Goal: Task Accomplishment & Management: Complete application form

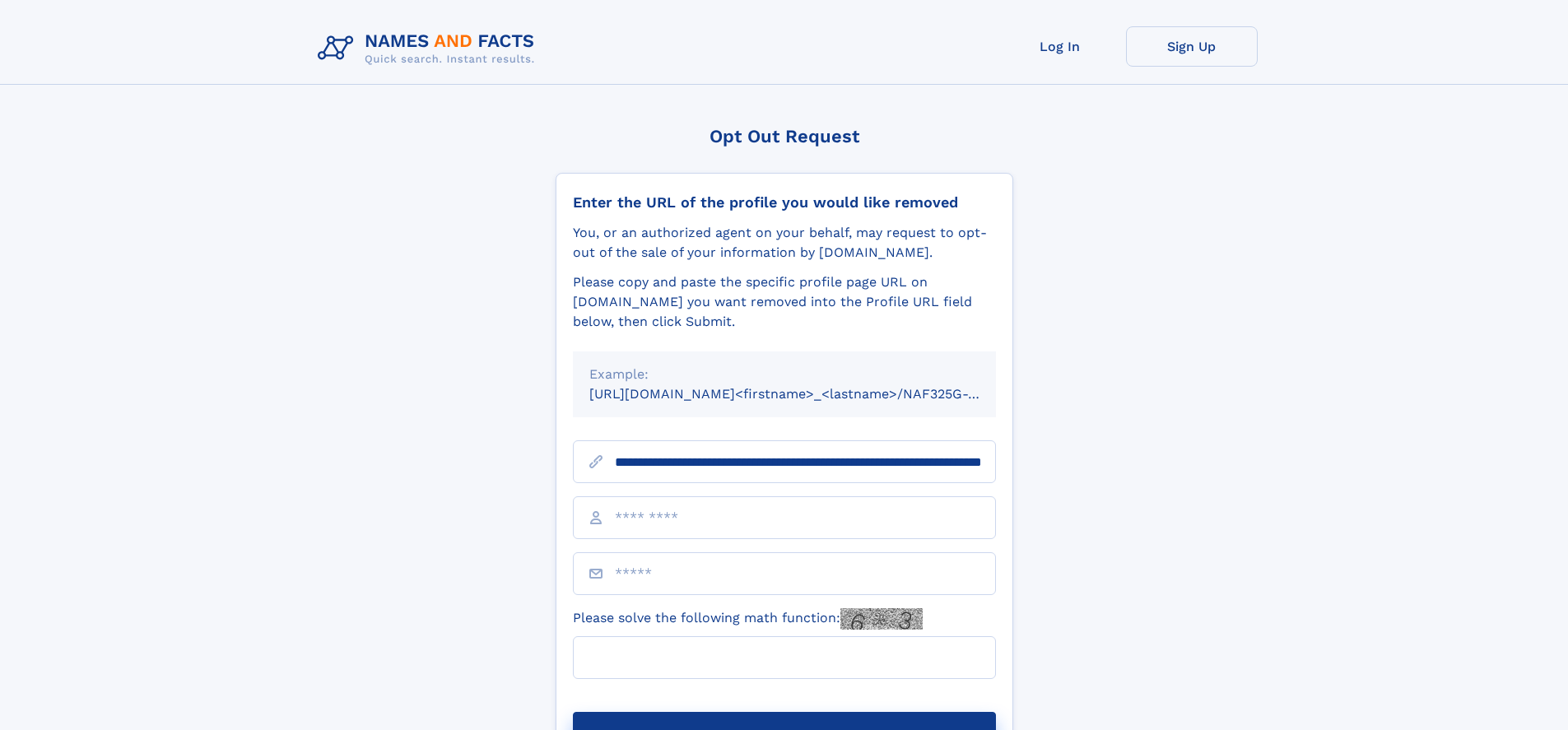
scroll to position [0, 166]
type input "**********"
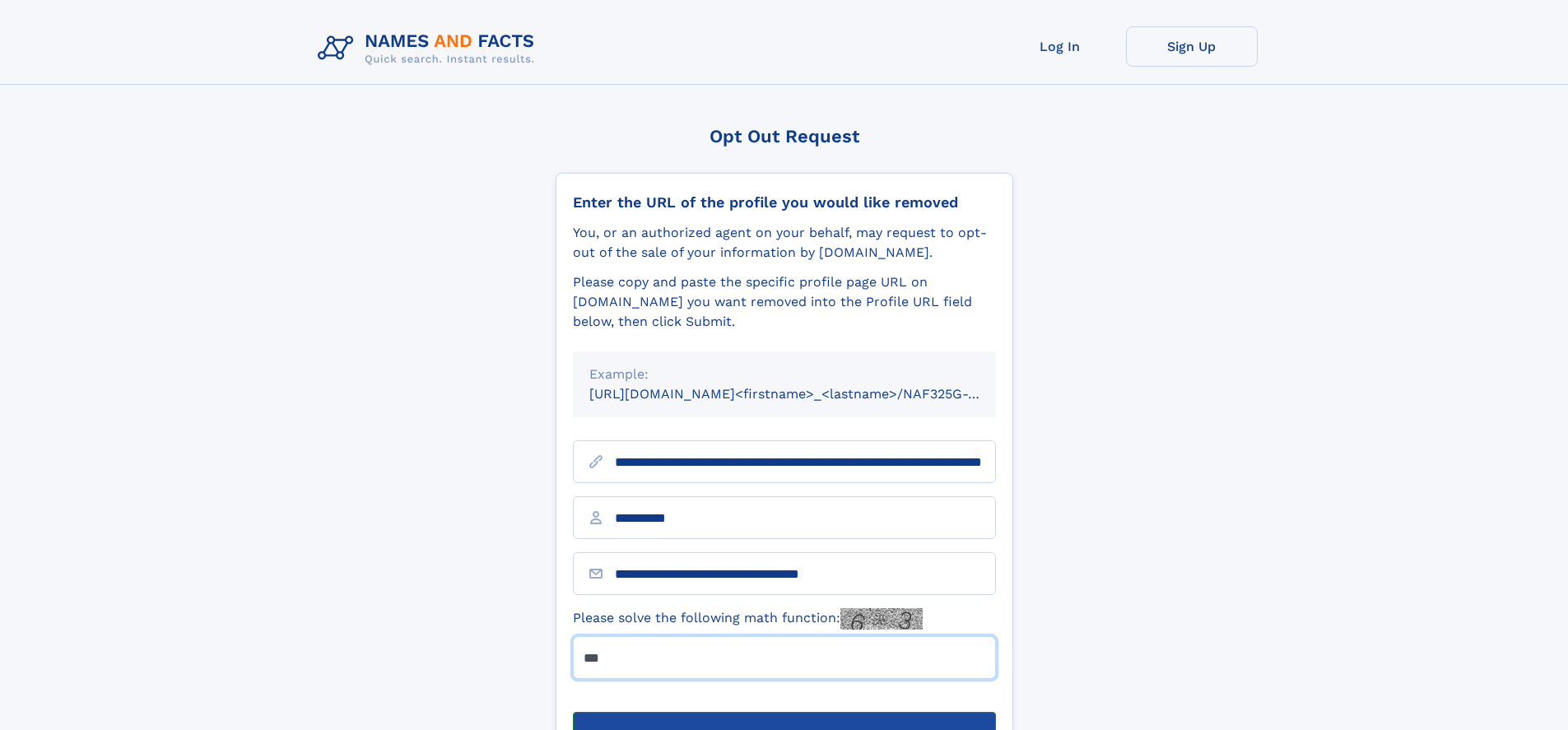
type input "***"
click at [784, 712] on button "Submit Opt Out Request" at bounding box center [784, 738] width 423 height 53
